Goal: Transaction & Acquisition: Obtain resource

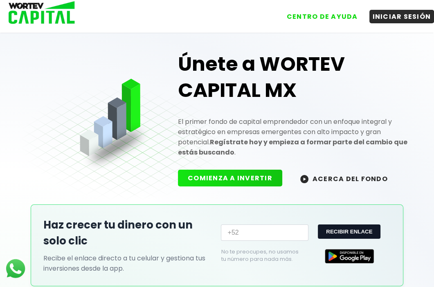
click at [57, 14] on img at bounding box center [39, 13] width 78 height 27
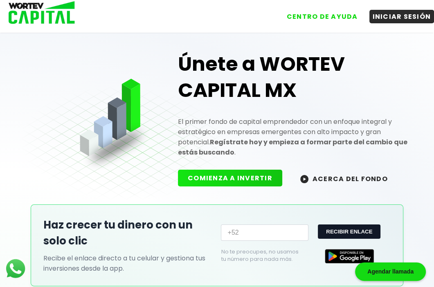
click at [57, 14] on img at bounding box center [39, 13] width 78 height 27
click at [63, 19] on img at bounding box center [39, 13] width 78 height 27
click at [58, 17] on img at bounding box center [39, 13] width 78 height 27
click at [57, 18] on img at bounding box center [39, 13] width 78 height 27
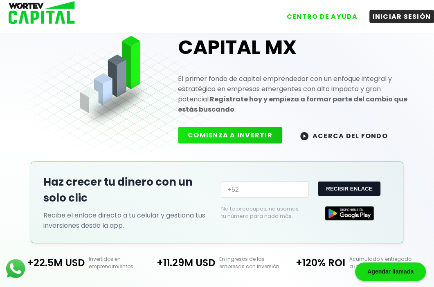
click at [403, 135] on div "INICIAR SESIÓN COMIENZA A INVERTIR ACERCA DEL FONDO" at bounding box center [295, 136] width 235 height 18
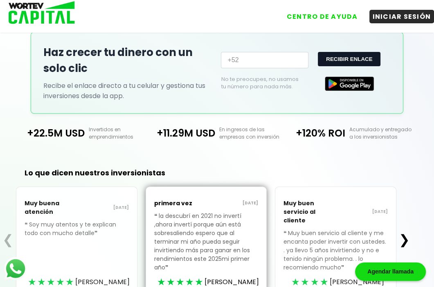
scroll to position [86, 0]
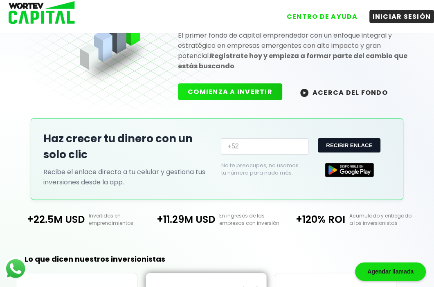
click at [280, 113] on div "Únete a WORTEV CAPITAL MX El primer fondo de capital emprendedor con un enfoque…" at bounding box center [217, 26] width 391 height 184
drag, startPoint x: 250, startPoint y: 156, endPoint x: 251, endPoint y: 148, distance: 8.0
click at [250, 155] on div "+52 RECIBIR ENLACE No te preocupes, no usamos tu número para nada más." at bounding box center [306, 159] width 170 height 42
click at [251, 148] on input "+52" at bounding box center [265, 146] width 88 height 16
click at [360, 142] on button "RECIBIR ENLACE" at bounding box center [349, 145] width 63 height 14
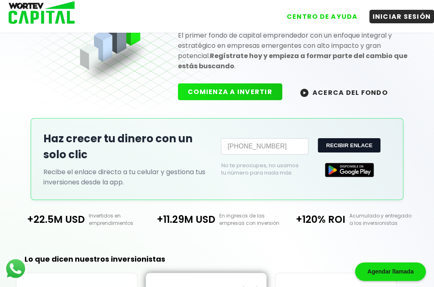
type input "+52"
click at [260, 22] on div "CENTRO DE AYUDA INICIAR SESIÓN" at bounding box center [256, 14] width 356 height 20
drag, startPoint x: 238, startPoint y: 242, endPoint x: 233, endPoint y: 228, distance: 14.8
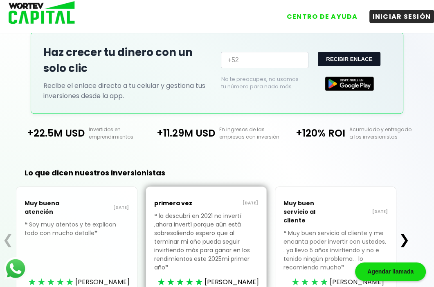
scroll to position [0, 0]
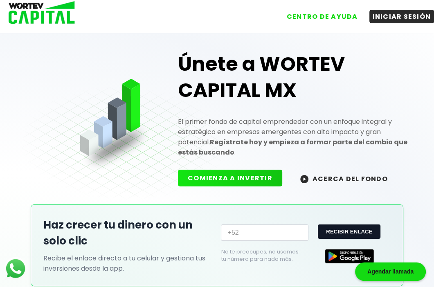
click at [204, 22] on div "CENTRO DE AYUDA INICIAR SESIÓN" at bounding box center [256, 14] width 356 height 20
